Goal: Task Accomplishment & Management: Use online tool/utility

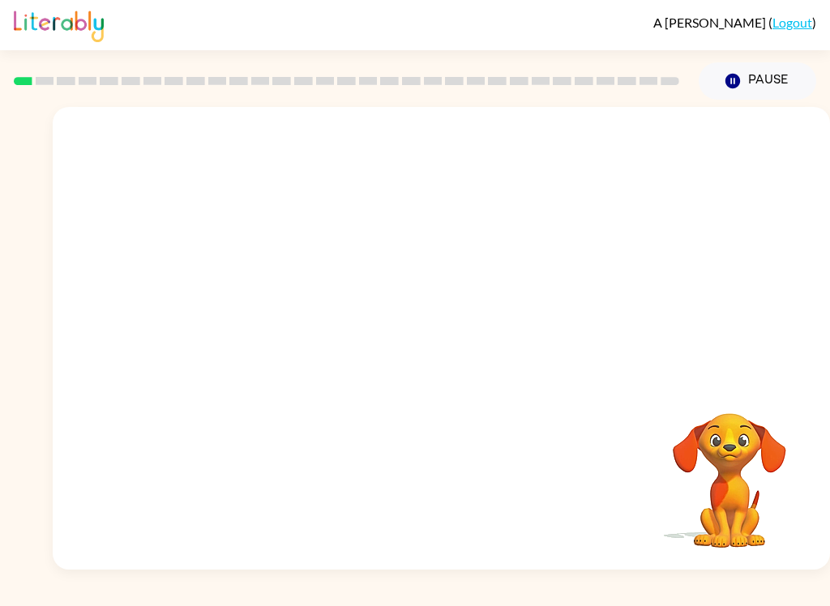
click at [756, 88] on button "Pause Pause" at bounding box center [758, 80] width 118 height 37
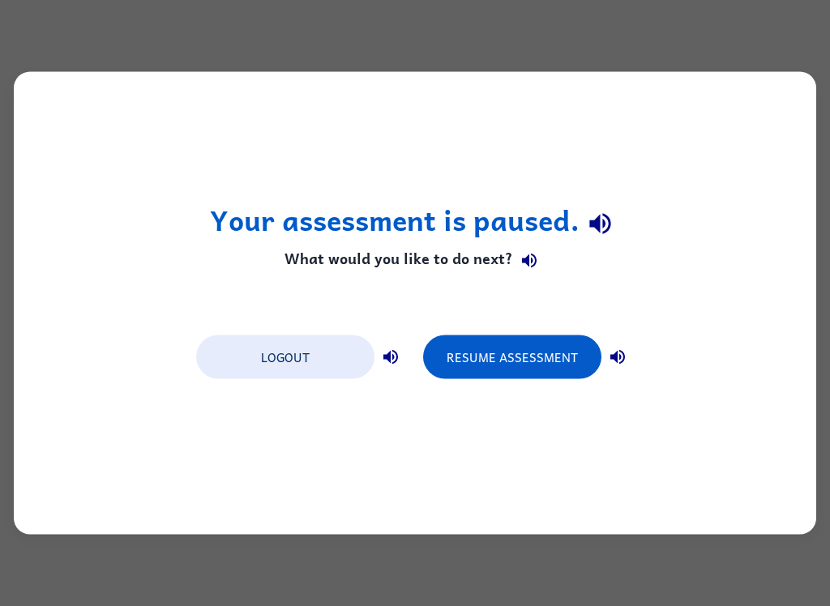
click at [535, 374] on button "Resume Assessment" at bounding box center [512, 358] width 178 height 44
click at [542, 349] on button "Resume Assessment" at bounding box center [512, 358] width 178 height 44
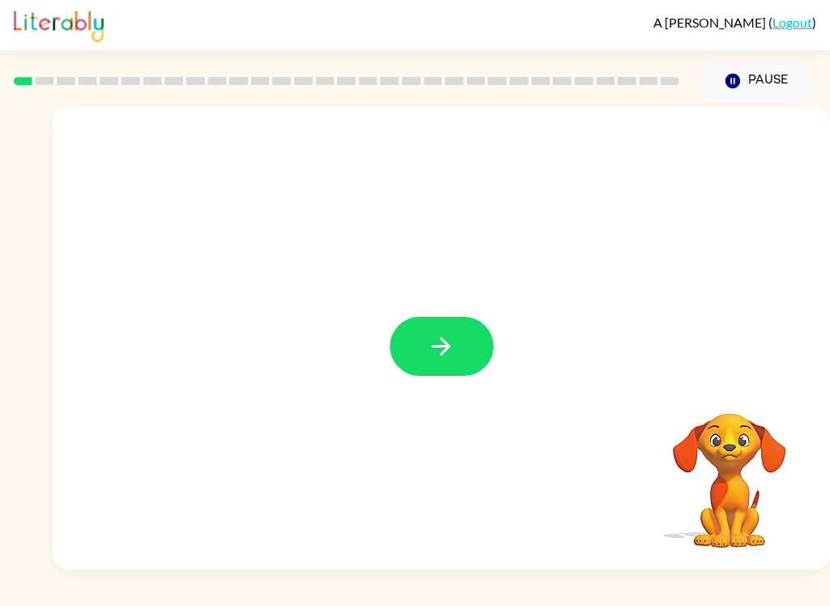
click at [429, 332] on button "button" at bounding box center [442, 346] width 104 height 59
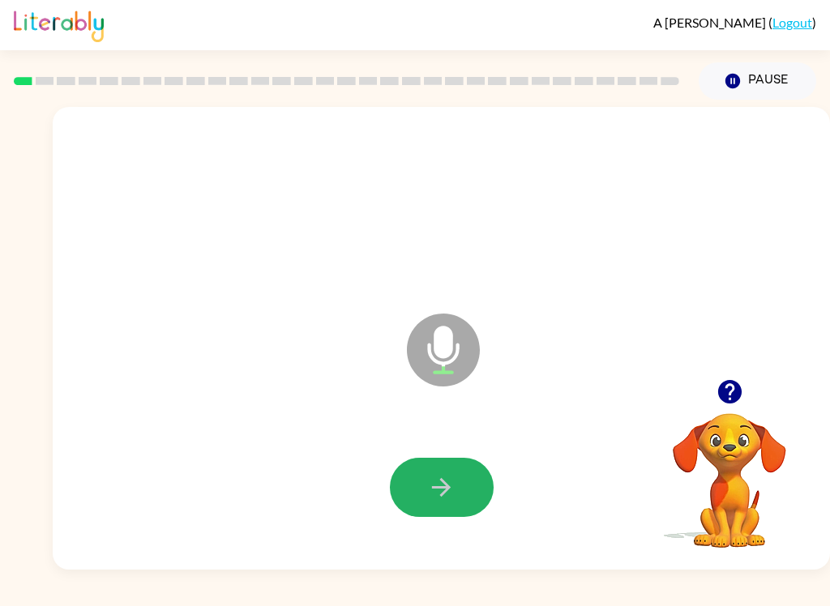
click at [434, 507] on button "button" at bounding box center [442, 487] width 104 height 59
click at [446, 490] on icon "button" at bounding box center [441, 487] width 19 height 19
click at [407, 471] on button "button" at bounding box center [442, 487] width 104 height 59
click at [425, 481] on button "button" at bounding box center [442, 487] width 104 height 59
click at [439, 491] on icon "button" at bounding box center [441, 487] width 28 height 28
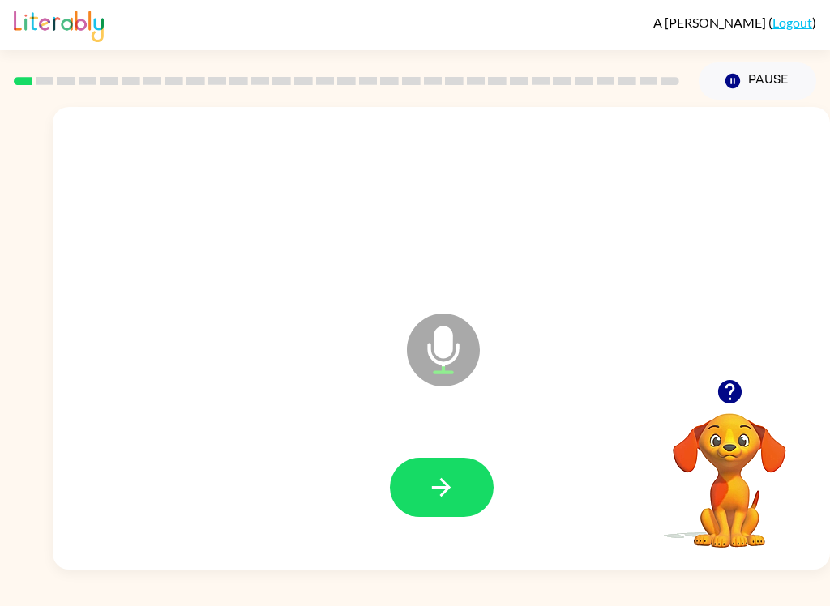
click at [444, 461] on button "button" at bounding box center [442, 487] width 104 height 59
click at [442, 490] on icon "button" at bounding box center [441, 487] width 28 height 28
click at [430, 493] on icon "button" at bounding box center [441, 487] width 28 height 28
click at [448, 471] on button "button" at bounding box center [442, 487] width 104 height 59
click at [437, 480] on icon "button" at bounding box center [441, 487] width 28 height 28
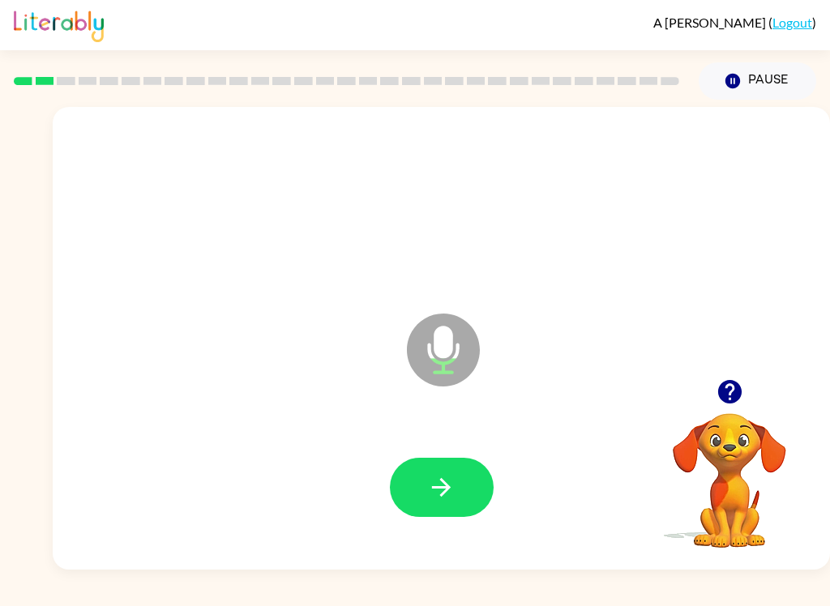
click at [422, 468] on button "button" at bounding box center [442, 487] width 104 height 59
click at [442, 474] on icon "button" at bounding box center [441, 487] width 28 height 28
click at [443, 488] on icon "button" at bounding box center [441, 487] width 19 height 19
click at [447, 481] on icon "button" at bounding box center [441, 487] width 28 height 28
click at [436, 483] on icon "button" at bounding box center [441, 487] width 28 height 28
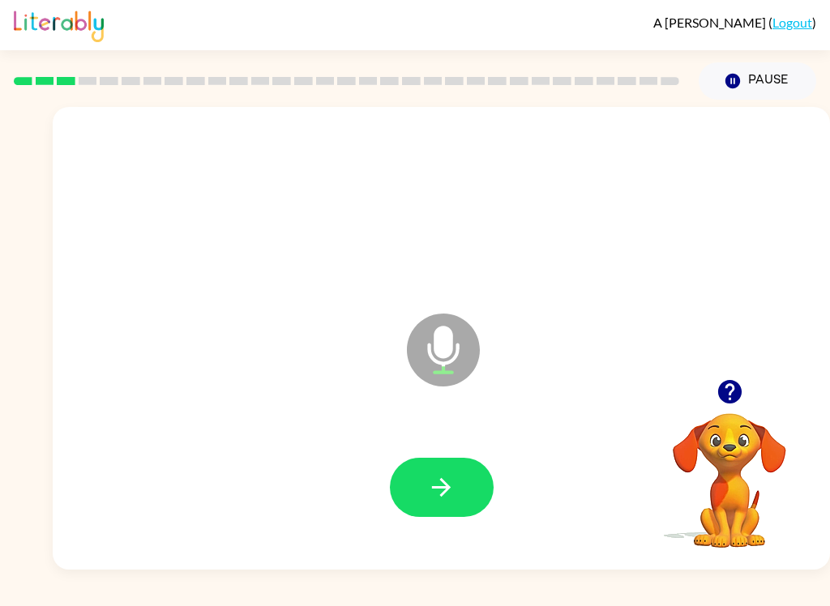
click at [446, 513] on button "button" at bounding box center [442, 487] width 104 height 59
click at [450, 473] on button "button" at bounding box center [442, 487] width 104 height 59
click at [456, 477] on button "button" at bounding box center [442, 487] width 104 height 59
click at [447, 490] on icon "button" at bounding box center [441, 487] width 19 height 19
click at [437, 483] on icon "button" at bounding box center [441, 487] width 28 height 28
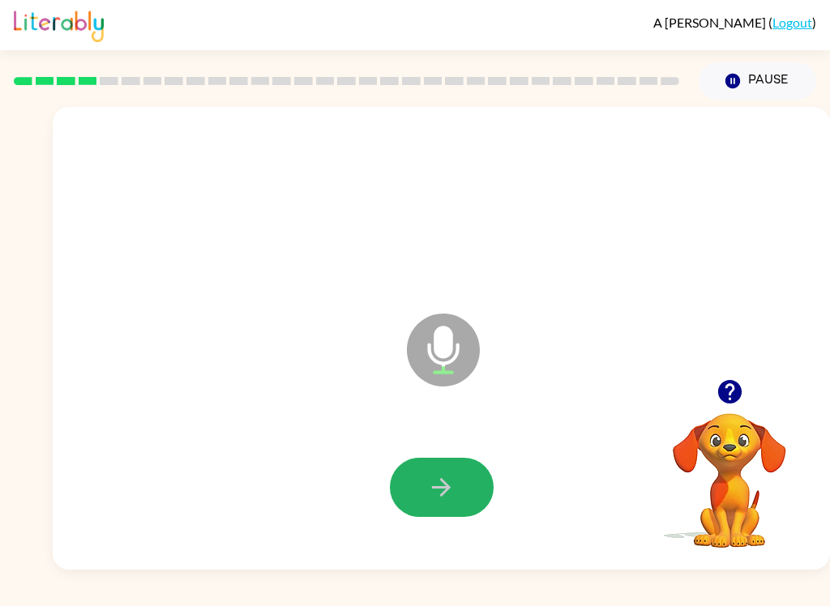
click at [446, 488] on icon "button" at bounding box center [441, 487] width 19 height 19
click at [458, 483] on button "button" at bounding box center [442, 487] width 104 height 59
click at [443, 490] on icon "button" at bounding box center [441, 487] width 28 height 28
click at [440, 486] on icon "button" at bounding box center [441, 487] width 28 height 28
click at [449, 481] on icon "button" at bounding box center [441, 487] width 28 height 28
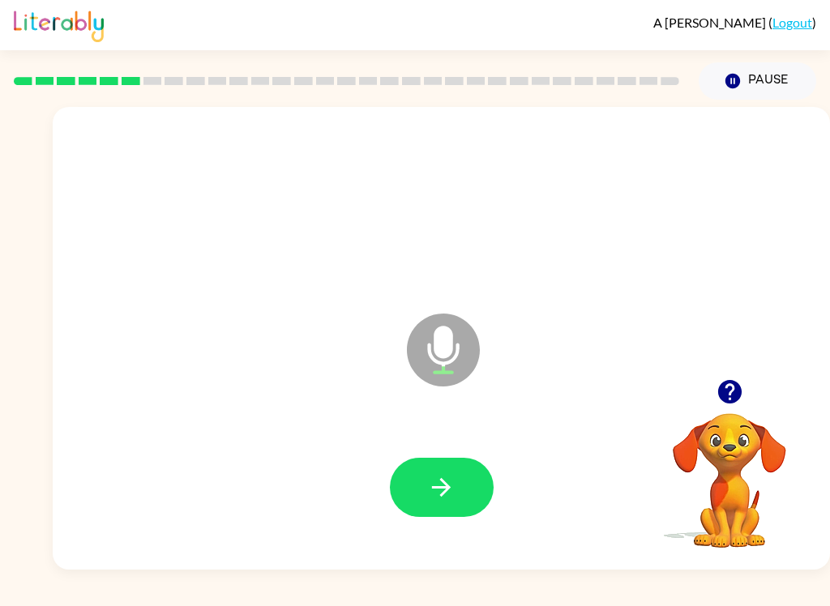
click at [432, 484] on icon "button" at bounding box center [441, 487] width 28 height 28
click at [418, 490] on button "button" at bounding box center [442, 487] width 104 height 59
click at [451, 497] on icon "button" at bounding box center [441, 487] width 28 height 28
click at [439, 483] on icon "button" at bounding box center [441, 487] width 28 height 28
click at [444, 491] on icon "button" at bounding box center [441, 487] width 28 height 28
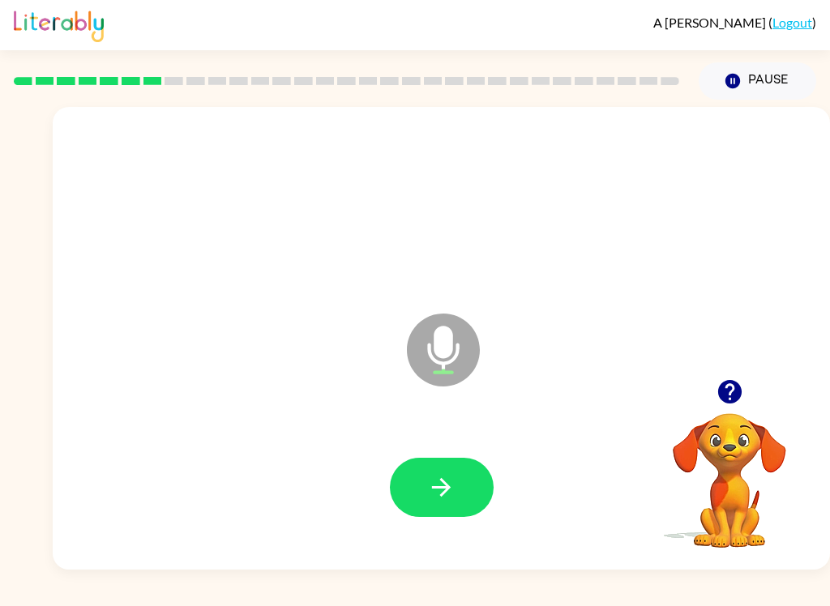
click at [439, 488] on icon "button" at bounding box center [441, 487] width 19 height 19
click at [450, 489] on icon "button" at bounding box center [441, 487] width 19 height 19
click at [455, 485] on icon "button" at bounding box center [441, 487] width 28 height 28
click at [455, 482] on icon "button" at bounding box center [441, 487] width 28 height 28
click at [439, 487] on icon "button" at bounding box center [441, 487] width 19 height 19
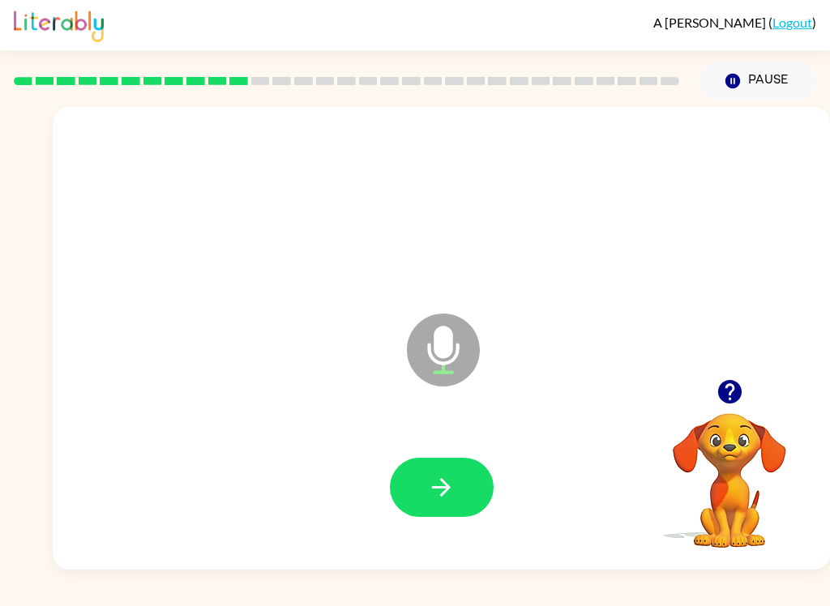
click at [466, 495] on button "button" at bounding box center [442, 487] width 104 height 59
click at [445, 481] on icon "button" at bounding box center [441, 487] width 28 height 28
click at [455, 492] on icon "button" at bounding box center [441, 487] width 28 height 28
click at [456, 500] on button "button" at bounding box center [442, 487] width 104 height 59
click at [471, 479] on button "button" at bounding box center [442, 487] width 104 height 59
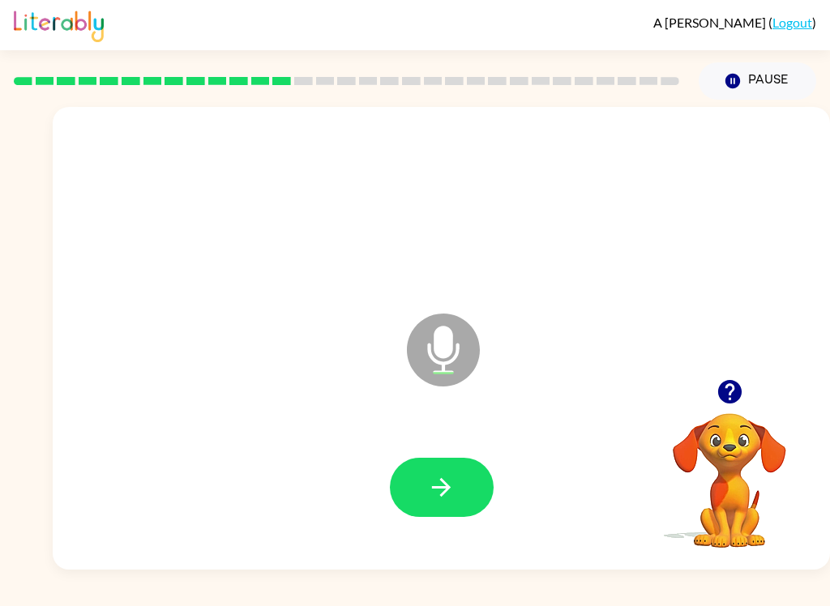
click at [439, 480] on icon "button" at bounding box center [441, 487] width 28 height 28
click at [460, 467] on button "button" at bounding box center [442, 487] width 104 height 59
click at [439, 463] on button "button" at bounding box center [442, 487] width 104 height 59
click at [439, 478] on icon "button" at bounding box center [441, 487] width 28 height 28
click at [439, 476] on icon "button" at bounding box center [441, 487] width 28 height 28
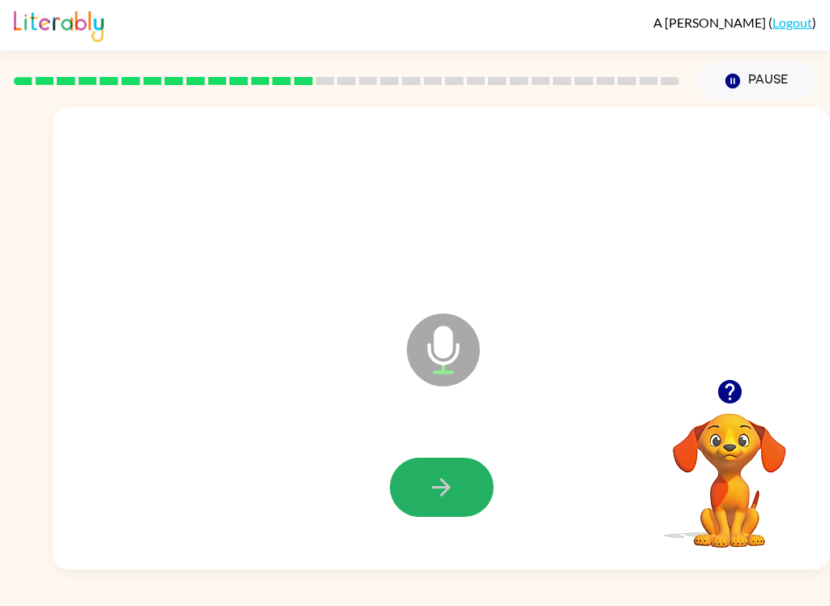
click at [454, 487] on icon "button" at bounding box center [441, 487] width 28 height 28
click at [455, 502] on icon "button" at bounding box center [441, 487] width 28 height 28
click at [452, 485] on icon "button" at bounding box center [441, 487] width 28 height 28
click at [448, 477] on icon "button" at bounding box center [441, 487] width 28 height 28
click at [443, 480] on icon "button" at bounding box center [441, 487] width 28 height 28
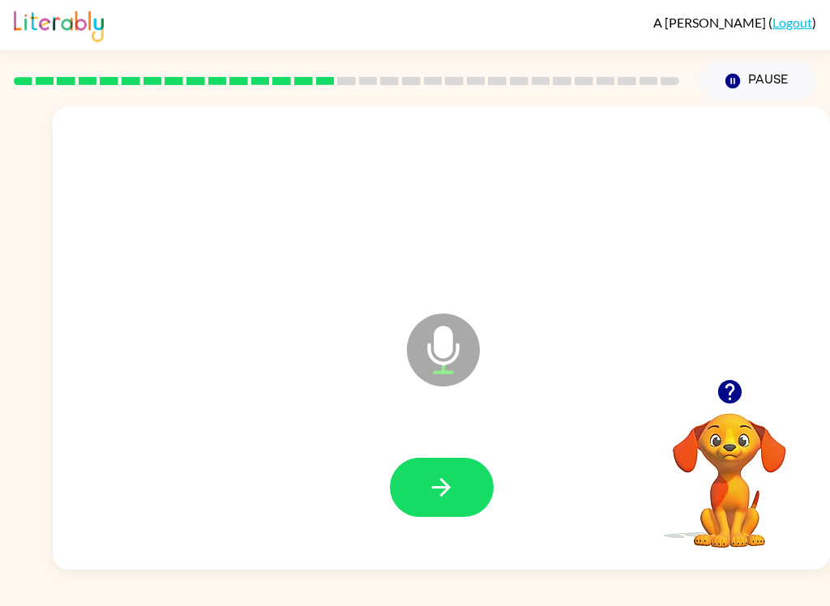
click at [435, 488] on icon "button" at bounding box center [441, 487] width 19 height 19
click at [453, 493] on icon "button" at bounding box center [441, 487] width 28 height 28
click at [435, 483] on icon "button" at bounding box center [441, 487] width 28 height 28
click at [458, 481] on button "button" at bounding box center [442, 487] width 104 height 59
click at [457, 490] on button "button" at bounding box center [442, 487] width 104 height 59
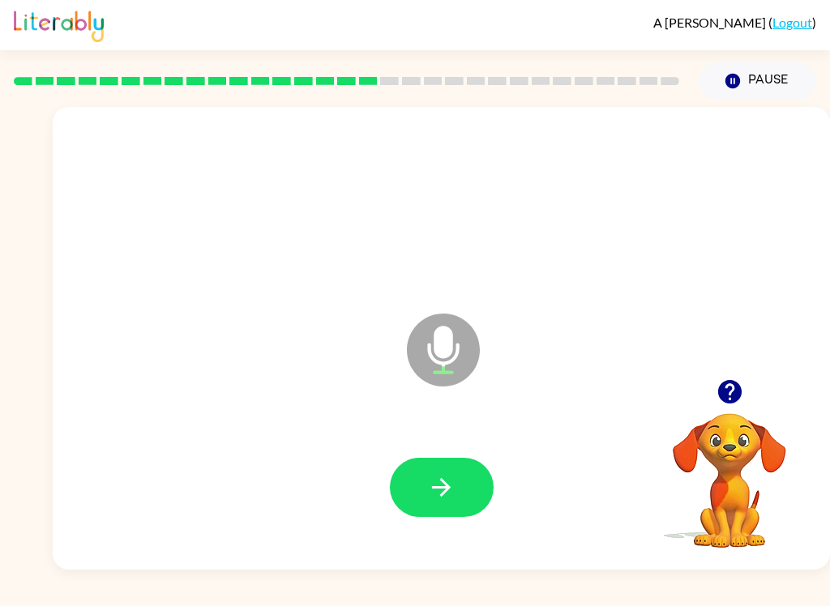
click at [449, 483] on icon "button" at bounding box center [441, 487] width 28 height 28
click at [447, 477] on icon "button" at bounding box center [441, 487] width 28 height 28
click at [445, 478] on icon "button" at bounding box center [441, 487] width 28 height 28
click at [441, 494] on icon "button" at bounding box center [441, 487] width 28 height 28
click at [462, 477] on button "button" at bounding box center [442, 487] width 104 height 59
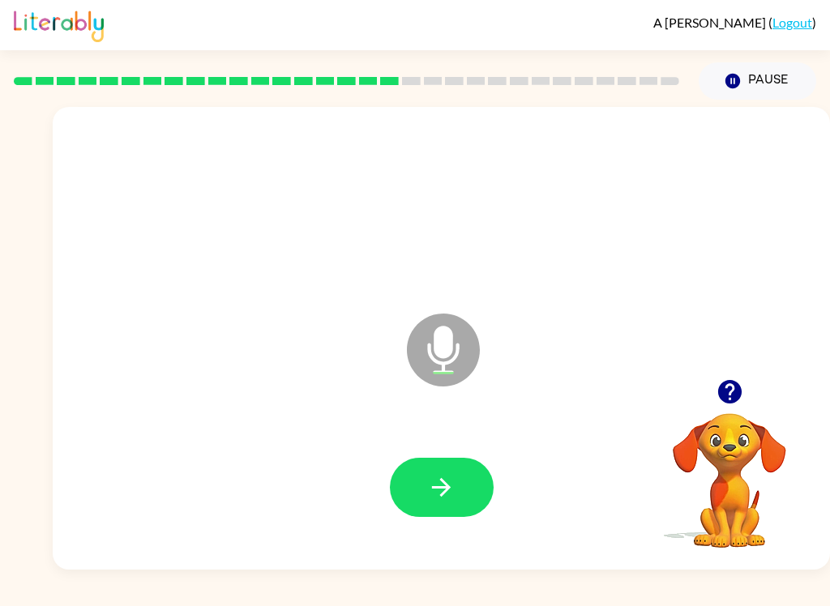
click at [475, 493] on button "button" at bounding box center [442, 487] width 104 height 59
click at [463, 490] on button "button" at bounding box center [442, 487] width 104 height 59
click at [446, 497] on icon "button" at bounding box center [441, 487] width 28 height 28
click at [456, 482] on button "button" at bounding box center [442, 487] width 104 height 59
click at [452, 486] on icon "button" at bounding box center [441, 487] width 28 height 28
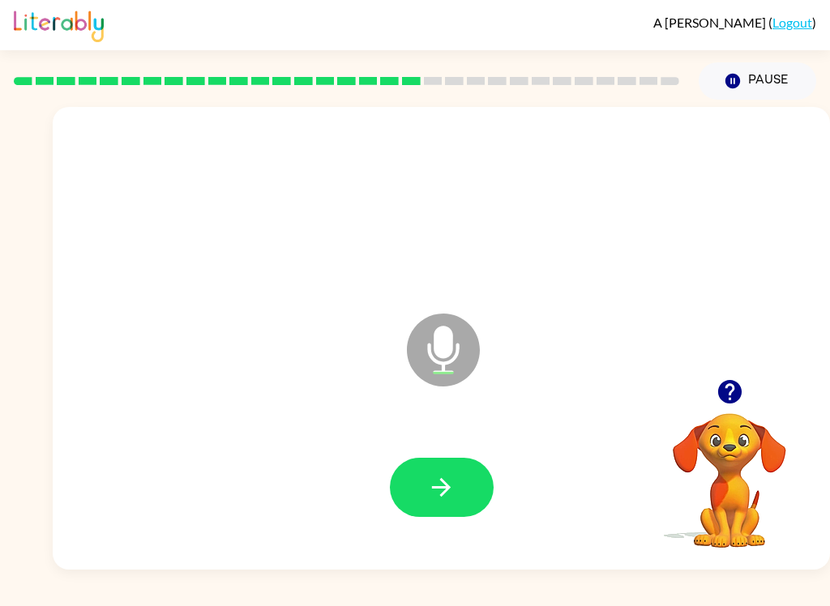
click at [441, 463] on button "button" at bounding box center [442, 487] width 104 height 59
click at [442, 482] on icon "button" at bounding box center [441, 487] width 28 height 28
click at [455, 489] on icon "button" at bounding box center [441, 487] width 28 height 28
click at [443, 473] on icon "button" at bounding box center [441, 487] width 28 height 28
click at [449, 495] on icon "button" at bounding box center [441, 487] width 28 height 28
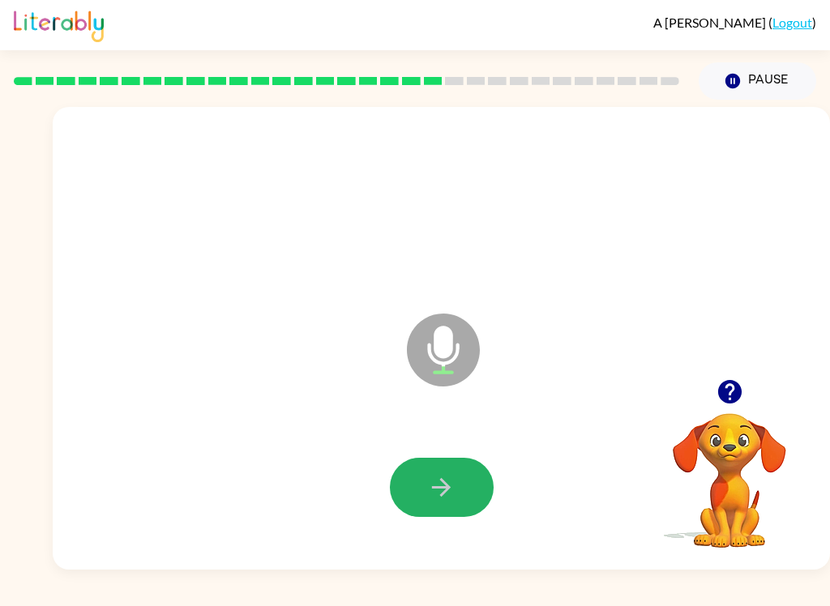
click at [432, 471] on button "button" at bounding box center [442, 487] width 104 height 59
click at [451, 492] on icon "button" at bounding box center [441, 487] width 28 height 28
click at [443, 471] on button "button" at bounding box center [442, 487] width 104 height 59
click at [459, 490] on button "button" at bounding box center [442, 487] width 104 height 59
click at [450, 495] on icon "button" at bounding box center [441, 487] width 28 height 28
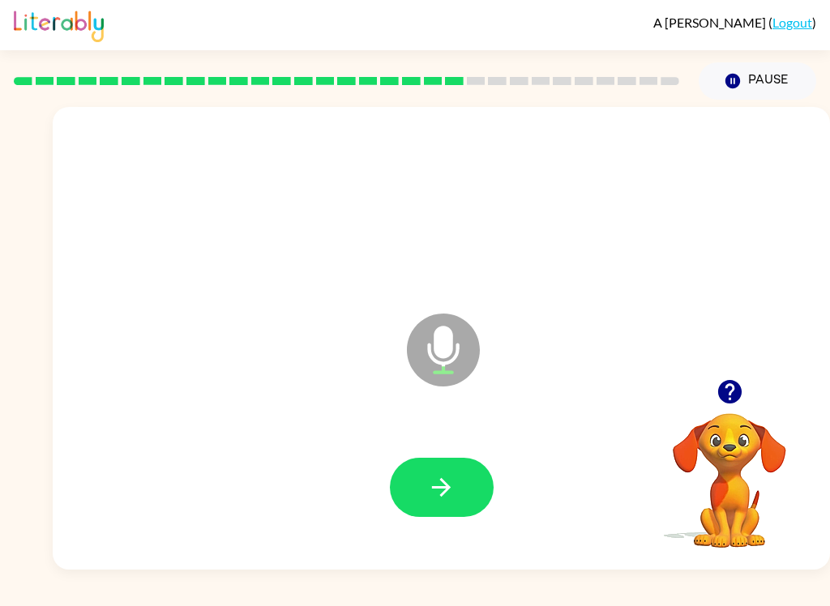
click at [467, 467] on button "button" at bounding box center [442, 487] width 104 height 59
click at [752, 88] on button "Pause Pause" at bounding box center [758, 80] width 118 height 37
